Goal: Understand process/instructions: Learn how to perform a task or action

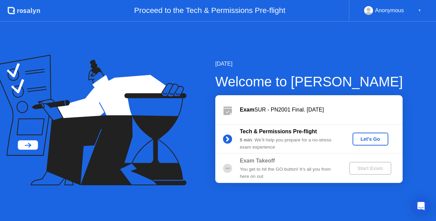
click at [366, 140] on div "Let's Go" at bounding box center [370, 138] width 30 height 5
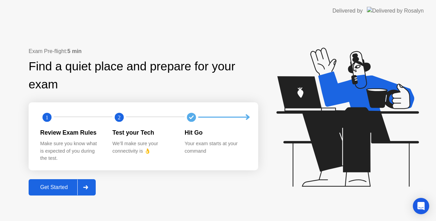
click at [87, 192] on div at bounding box center [85, 188] width 16 height 16
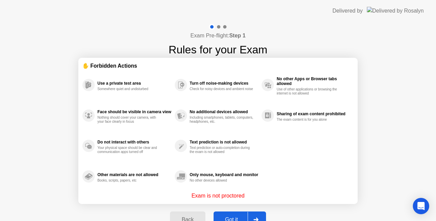
click at [253, 213] on div at bounding box center [255, 220] width 16 height 16
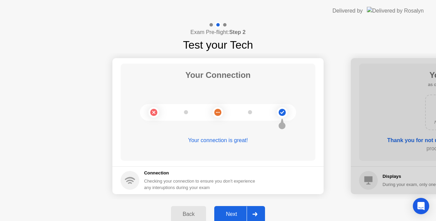
click at [253, 213] on icon at bounding box center [254, 214] width 5 height 4
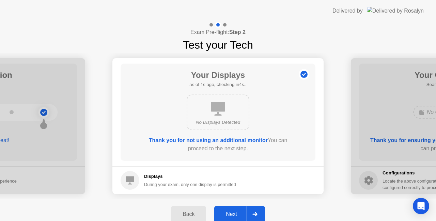
click at [253, 213] on icon at bounding box center [254, 214] width 5 height 4
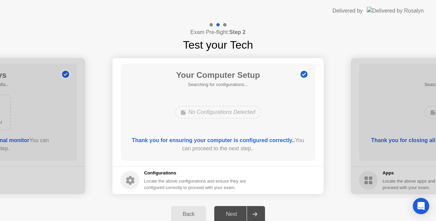
click at [253, 213] on icon at bounding box center [254, 214] width 5 height 4
click at [236, 213] on div "Next" at bounding box center [231, 214] width 30 height 6
click at [256, 212] on div at bounding box center [254, 215] width 16 height 16
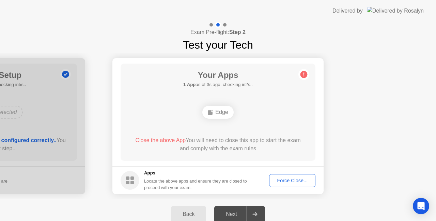
click at [282, 178] on div "Force Close..." at bounding box center [292, 180] width 42 height 5
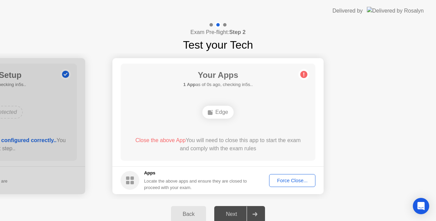
click at [293, 181] on div "Force Close..." at bounding box center [292, 180] width 42 height 5
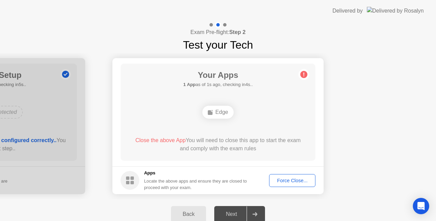
click at [233, 212] on div "Next" at bounding box center [231, 214] width 30 height 6
click at [253, 210] on div at bounding box center [254, 215] width 16 height 16
